Goal: Complete application form

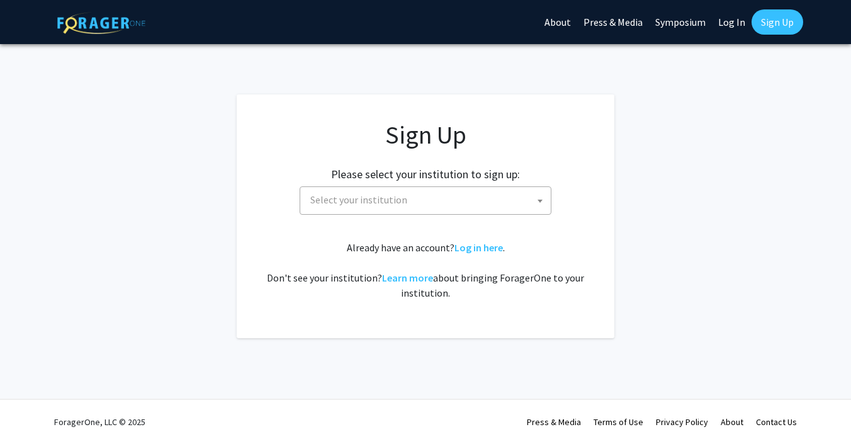
click at [478, 200] on span "Select your institution" at bounding box center [428, 200] width 246 height 26
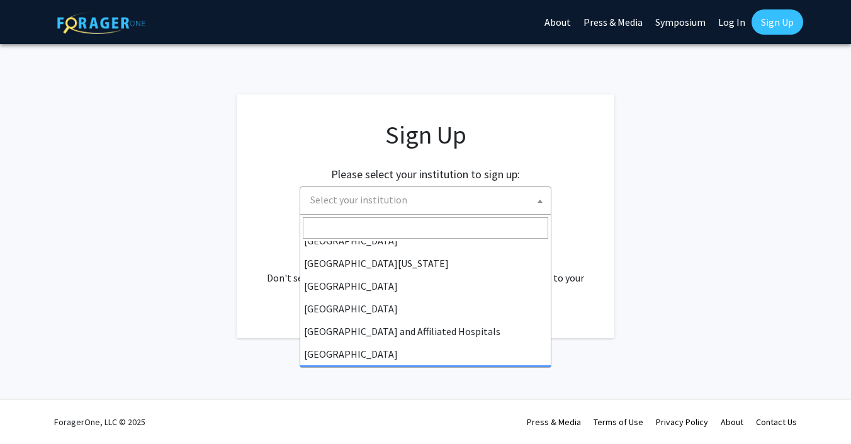
scroll to position [158, 0]
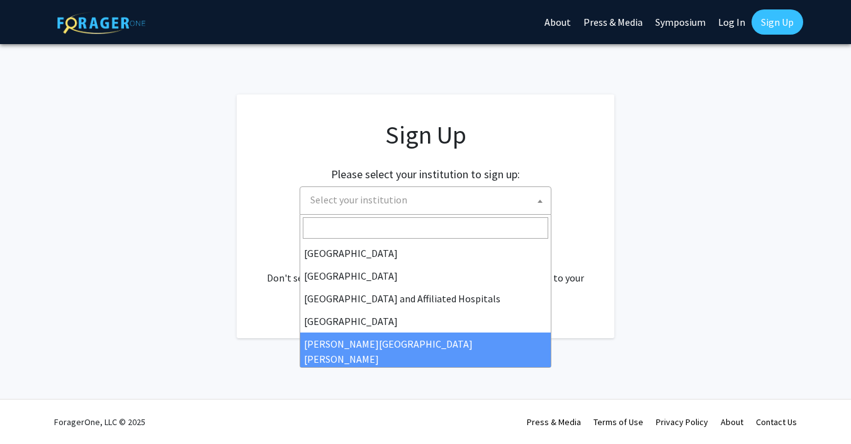
select select "1"
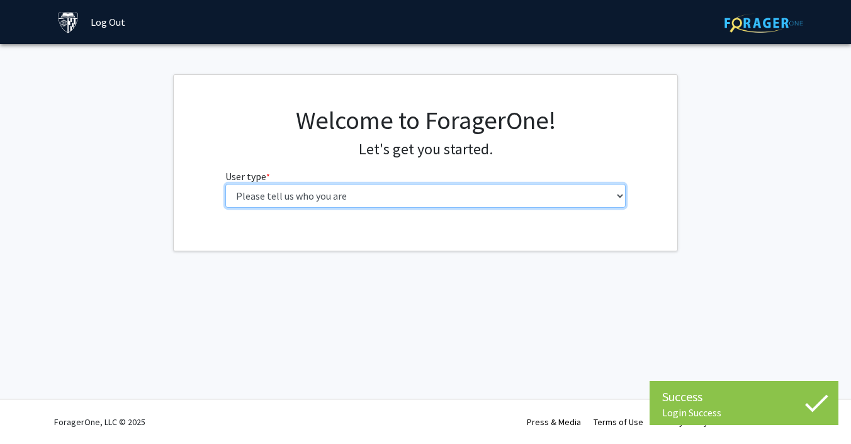
click at [465, 197] on select "Please tell us who you are Undergraduate Student Master's Student Doctoral Cand…" at bounding box center [425, 196] width 401 height 24
select select "2: masters"
click at [225, 184] on select "Please tell us who you are Undergraduate Student Master's Student Doctoral Cand…" at bounding box center [425, 196] width 401 height 24
